Goal: Task Accomplishment & Management: Manage account settings

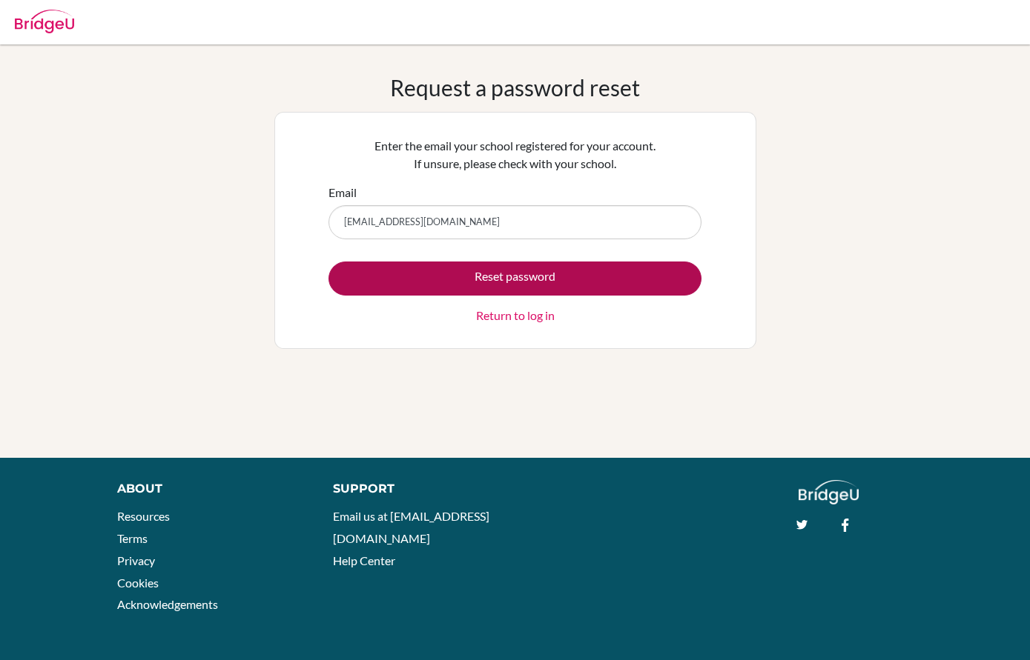
type input "[EMAIL_ADDRESS][DOMAIN_NAME]"
click at [443, 282] on button "Reset password" at bounding box center [514, 279] width 373 height 34
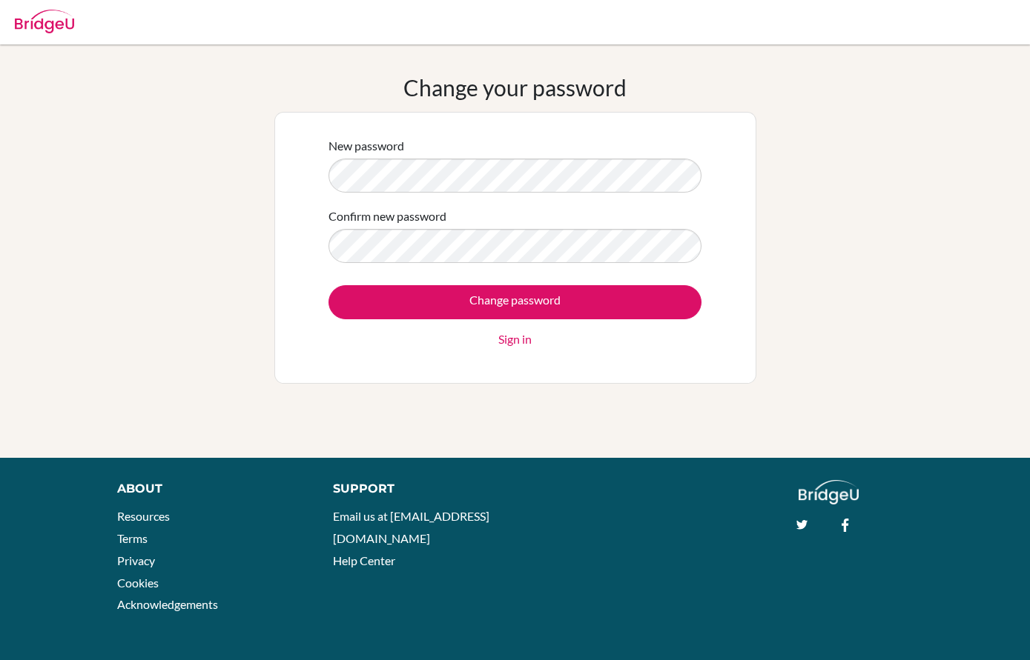
click at [384, 156] on div "New password" at bounding box center [514, 165] width 373 height 56
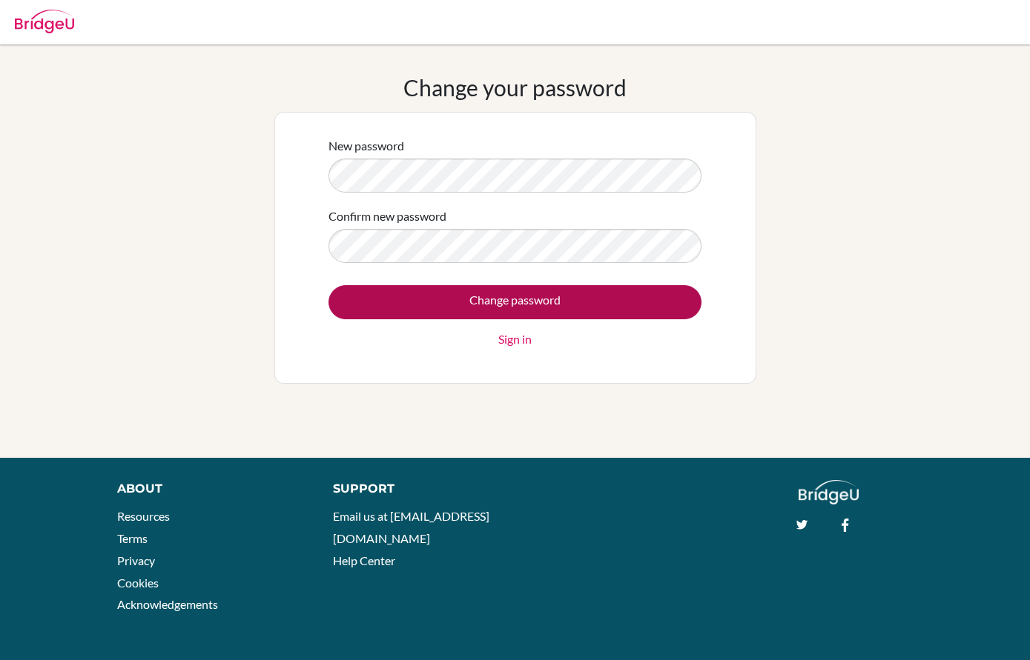
click at [382, 305] on input "Change password" at bounding box center [514, 302] width 373 height 34
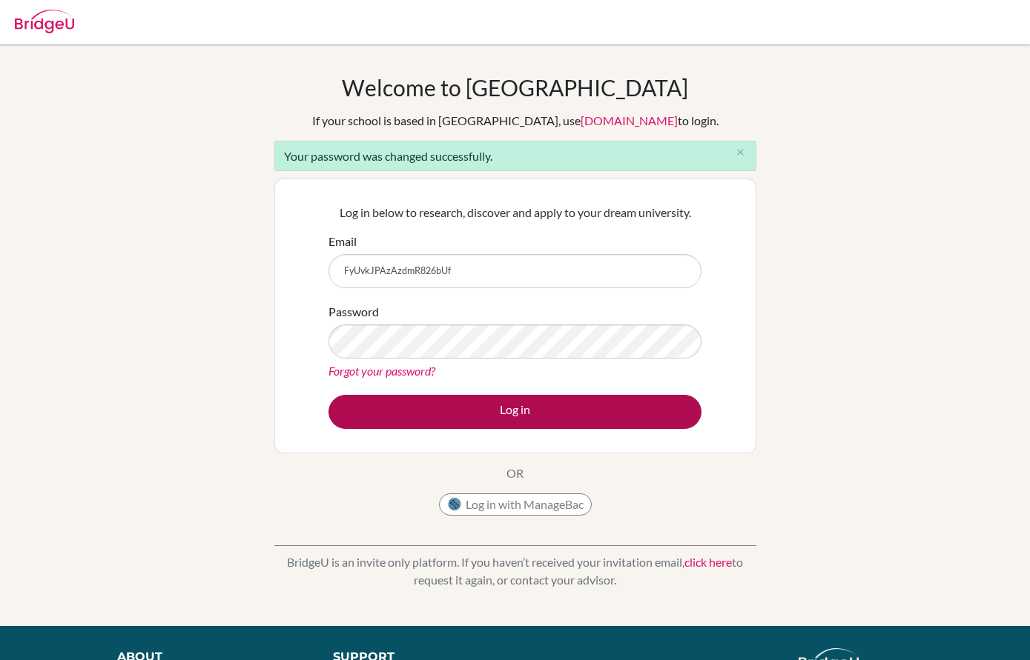
click at [514, 411] on button "Log in" at bounding box center [514, 412] width 373 height 34
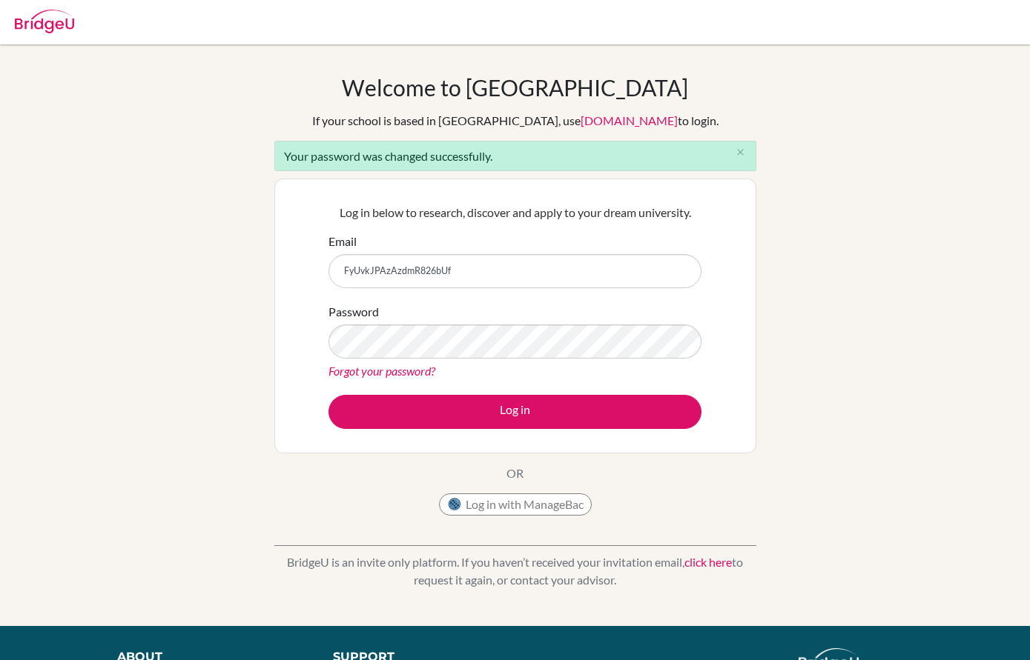
drag, startPoint x: 514, startPoint y: 269, endPoint x: 125, endPoint y: 269, distance: 389.1
click at [125, 269] on div "Welcome to [GEOGRAPHIC_DATA] If your school is based in [GEOGRAPHIC_DATA], use …" at bounding box center [515, 335] width 1030 height 523
drag, startPoint x: 454, startPoint y: 274, endPoint x: 269, endPoint y: 274, distance: 185.3
click at [269, 274] on div "Welcome to [GEOGRAPHIC_DATA] If your school is based in [GEOGRAPHIC_DATA], use …" at bounding box center [515, 335] width 1030 height 523
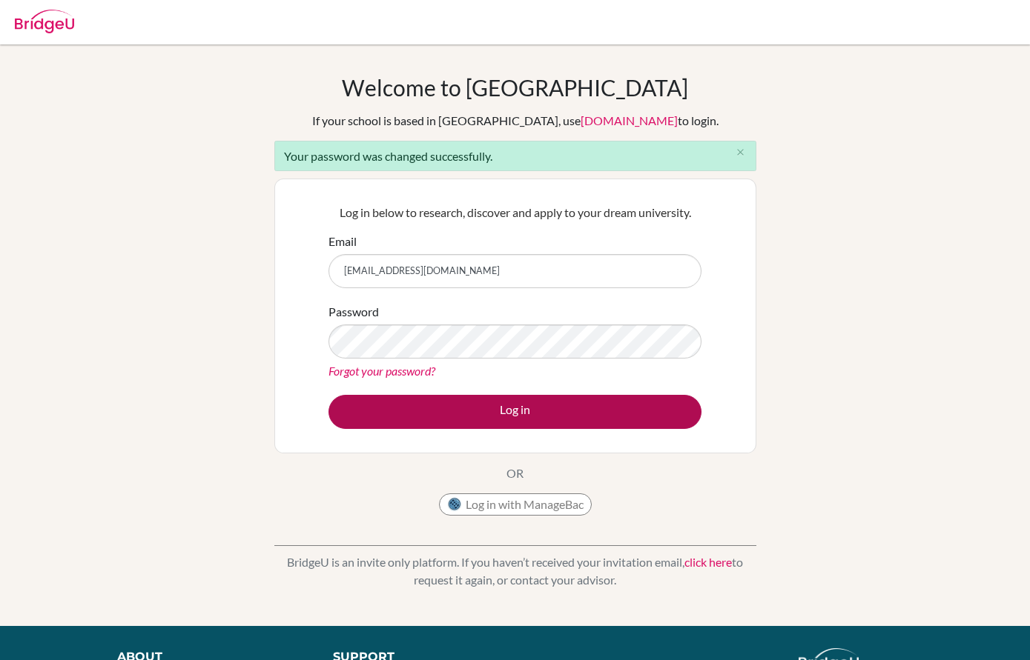
type input "[EMAIL_ADDRESS][DOMAIN_NAME]"
click at [493, 403] on button "Log in" at bounding box center [514, 412] width 373 height 34
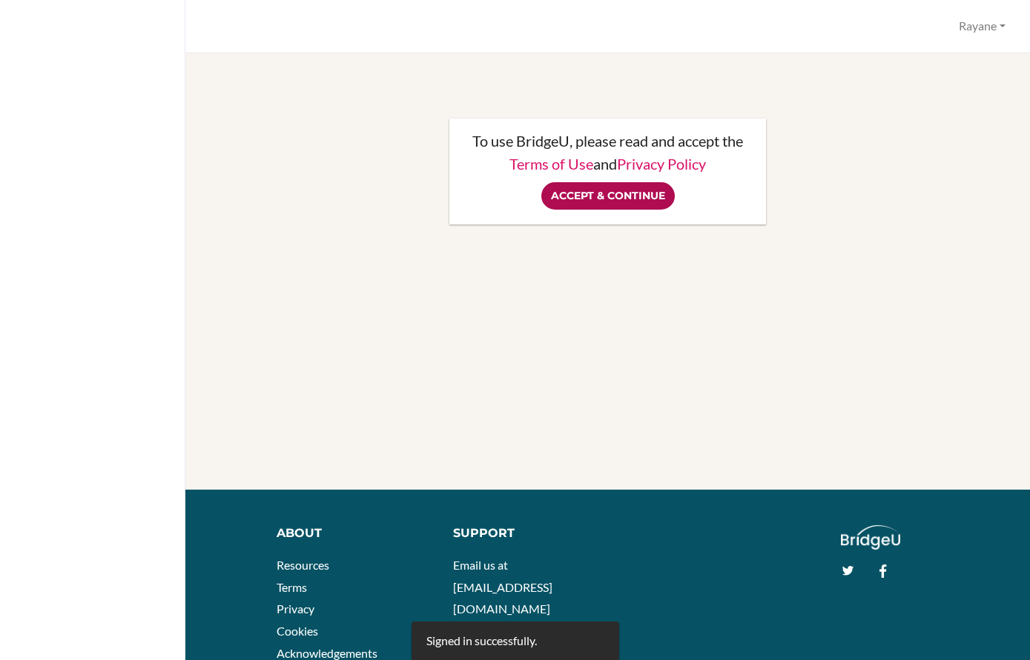
click at [593, 199] on input "Accept & Continue" at bounding box center [607, 195] width 133 height 27
